Goal: Transaction & Acquisition: Purchase product/service

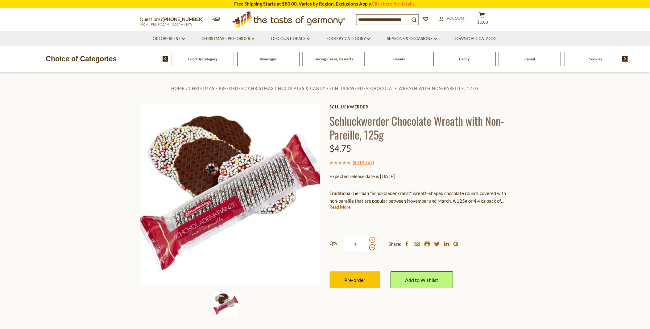
click at [370, 239] on span at bounding box center [372, 240] width 6 height 6
click at [368, 239] on input "*" at bounding box center [355, 244] width 25 height 17
click at [370, 239] on span at bounding box center [372, 240] width 6 height 6
click at [368, 239] on input "*" at bounding box center [355, 244] width 25 height 17
type input "*"
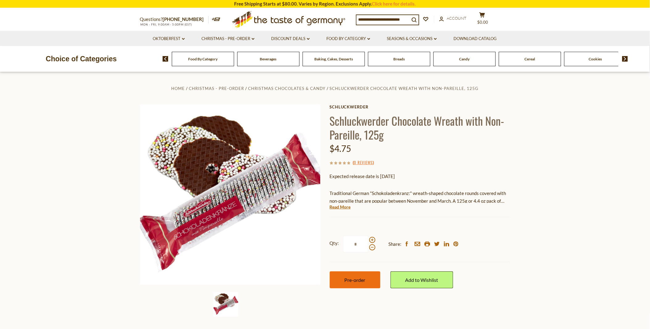
click at [354, 277] on span "Pre-order" at bounding box center [355, 280] width 21 height 6
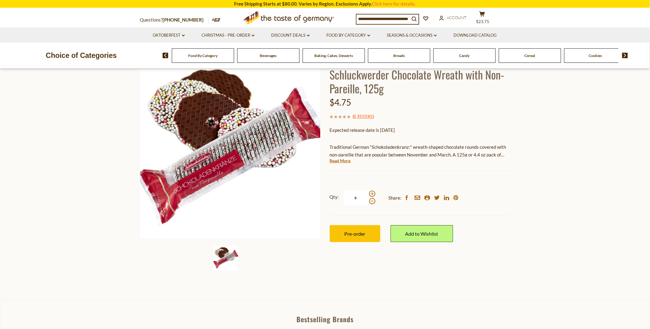
scroll to position [34, 0]
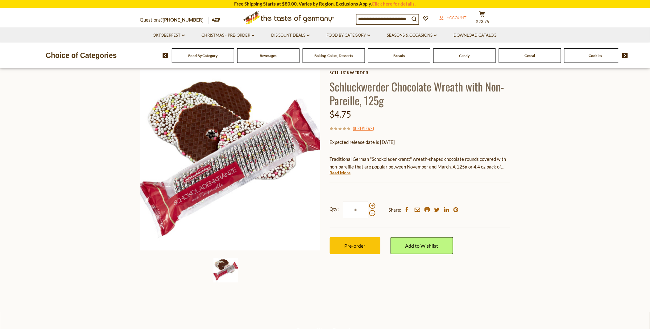
click at [451, 16] on span "Account" at bounding box center [457, 17] width 20 height 5
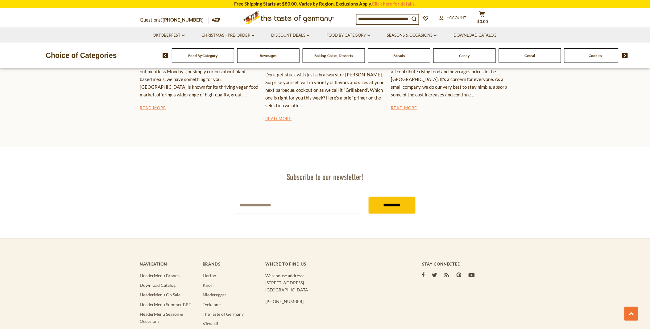
scroll to position [1097, 0]
